Goal: Task Accomplishment & Management: Manage account settings

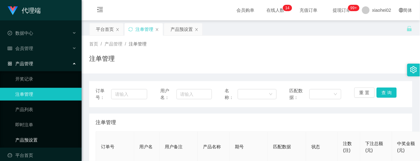
scroll to position [85, 0]
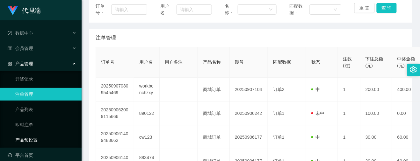
click at [39, 141] on link "产品预设置" at bounding box center [45, 140] width 61 height 13
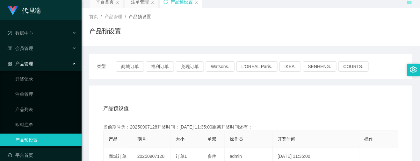
scroll to position [85, 0]
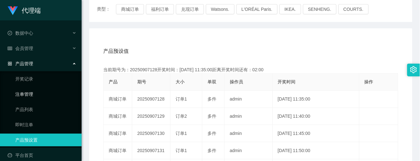
click at [28, 94] on link "注单管理" at bounding box center [45, 94] width 61 height 13
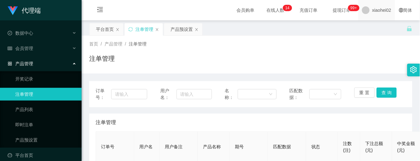
click at [374, 12] on span "xiaohei02" at bounding box center [382, 10] width 19 height 20
click at [370, 28] on div "平台首页 注单管理 产品预设置" at bounding box center [248, 34] width 318 height 22
click at [373, 8] on span "xiaohei02" at bounding box center [382, 10] width 19 height 20
click at [370, 26] on span "退出登录" at bounding box center [372, 28] width 18 height 5
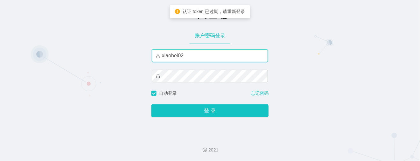
click at [192, 55] on input "xiaohei02" at bounding box center [210, 55] width 116 height 13
type input "xiaohei03"
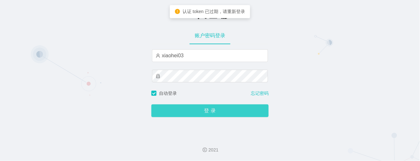
click at [235, 106] on button "登 录" at bounding box center [210, 111] width 117 height 13
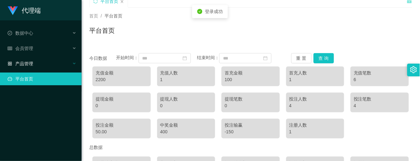
scroll to position [42, 0]
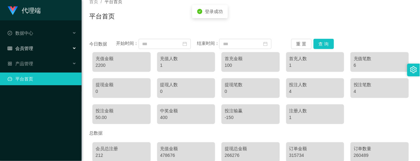
click at [33, 49] on span "会员管理" at bounding box center [21, 48] width 26 height 5
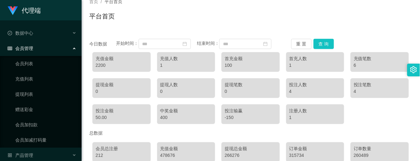
click at [40, 49] on div "会员管理" at bounding box center [41, 48] width 82 height 13
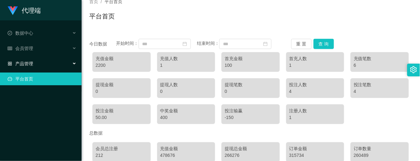
click at [45, 59] on div "产品管理" at bounding box center [41, 63] width 82 height 13
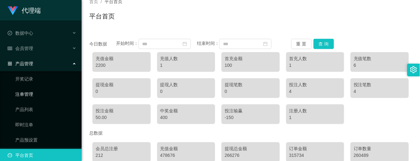
drag, startPoint x: 31, startPoint y: 90, endPoint x: 37, endPoint y: 92, distance: 6.7
click at [31, 91] on link "注单管理" at bounding box center [45, 94] width 61 height 13
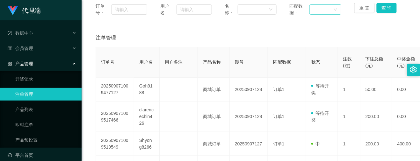
scroll to position [128, 0]
